Goal: Task Accomplishment & Management: Manage account settings

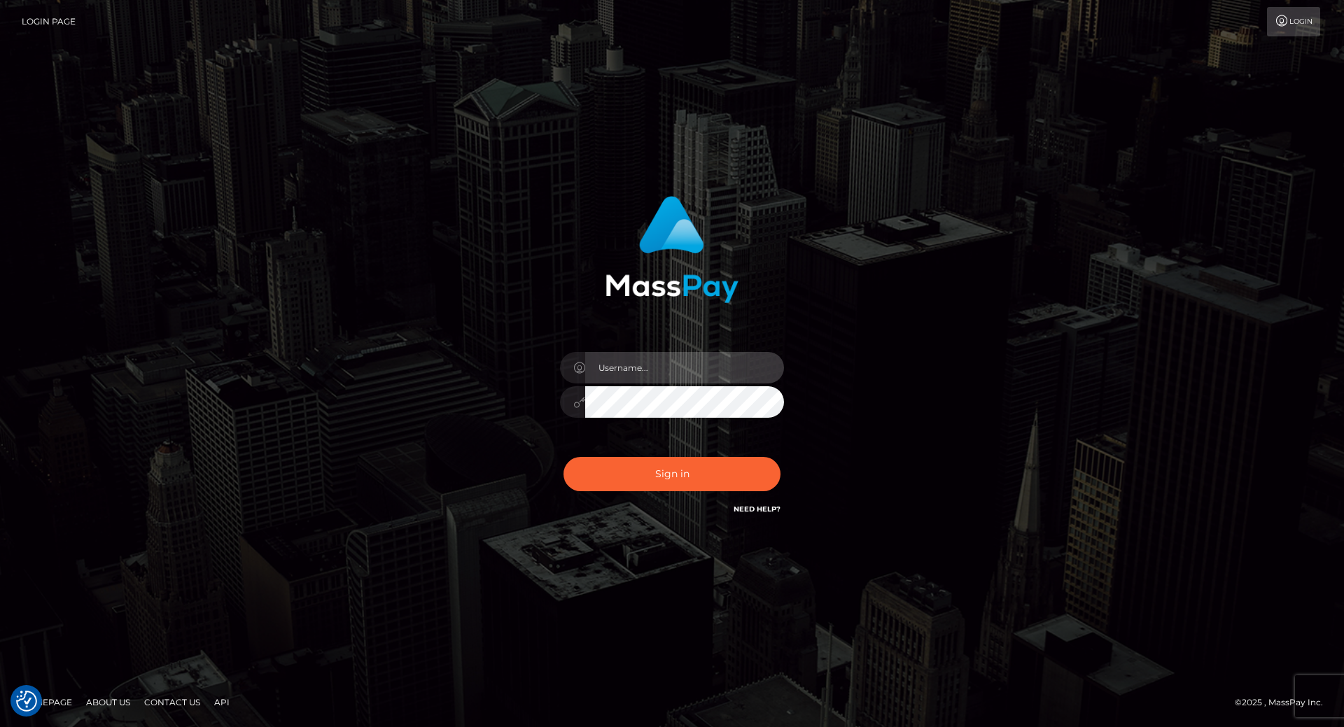
type input "leslie.throne"
drag, startPoint x: 658, startPoint y: 436, endPoint x: 548, endPoint y: 433, distance: 110.0
click at [548, 433] on div "leslie.throne Sign in" at bounding box center [673, 357] width 368 height 342
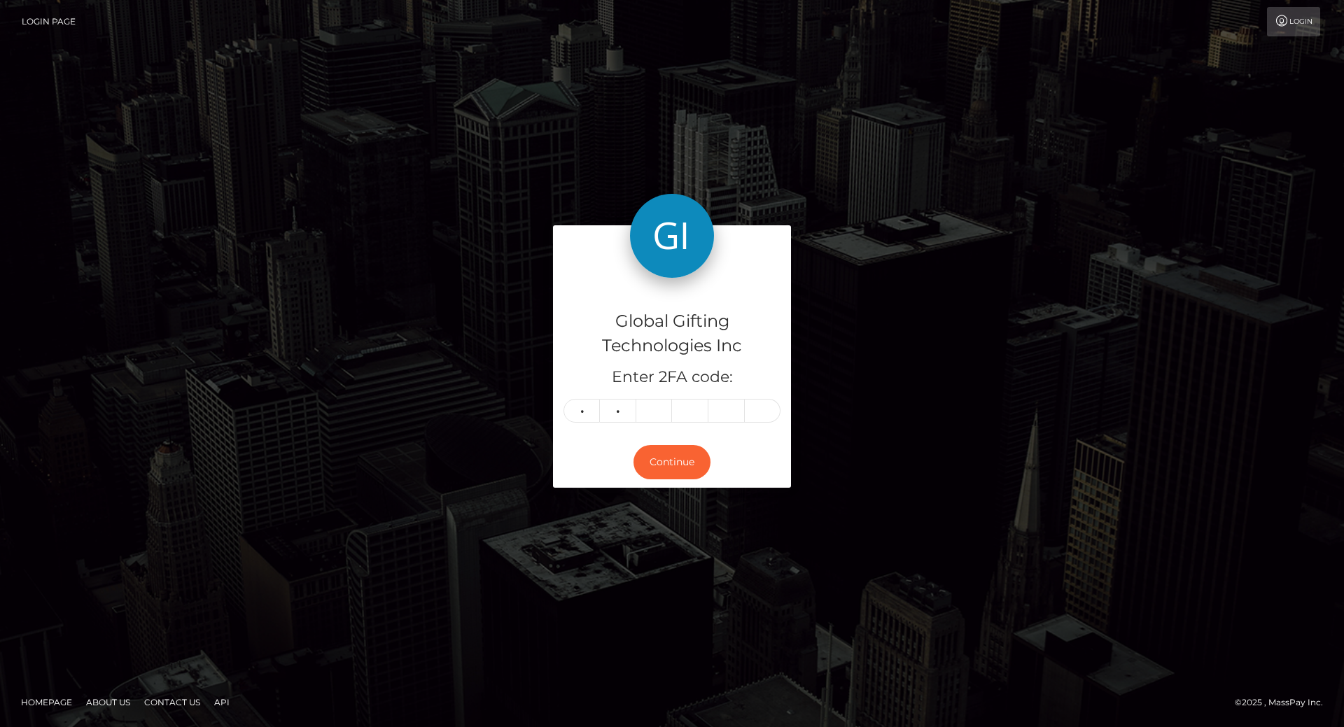
type input "7"
type input "4"
type input "0"
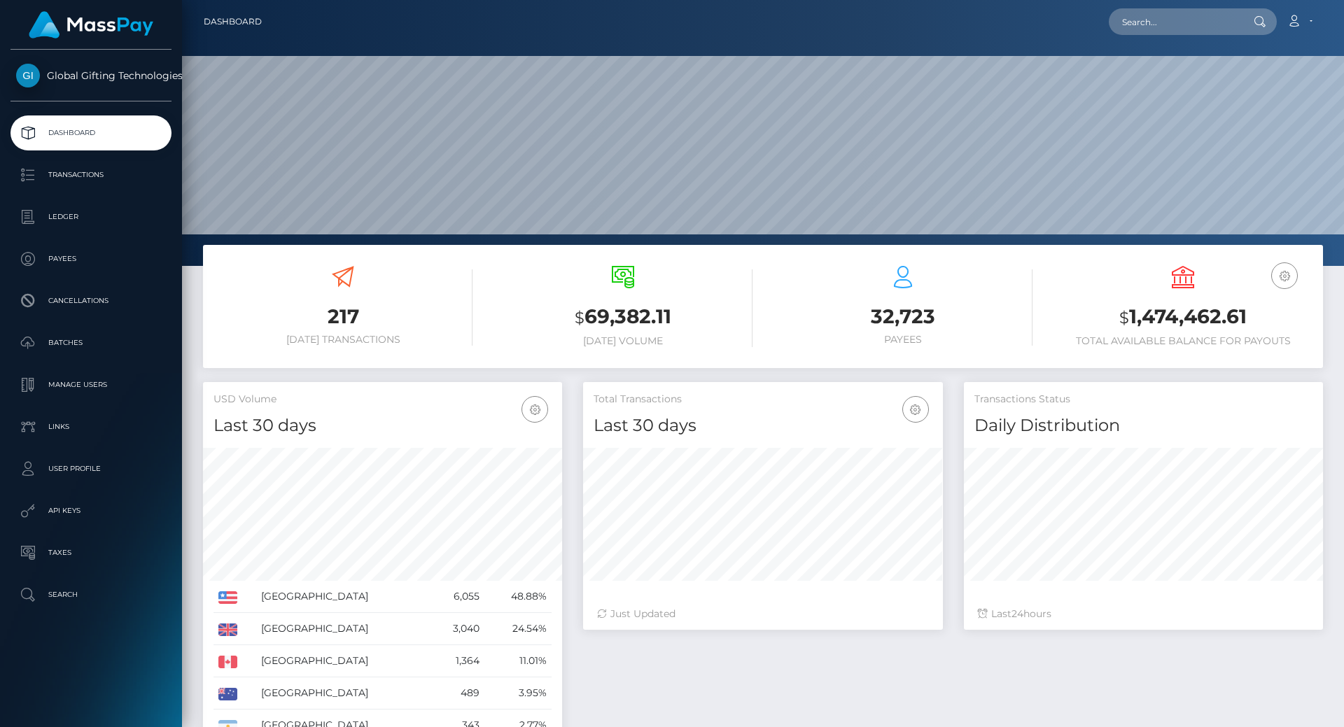
scroll to position [249, 360]
click at [1169, 319] on h3 "$ 1,474,462.61" at bounding box center [1183, 317] width 259 height 29
copy h3 "1,474,462.61"
